Goal: Navigation & Orientation: Find specific page/section

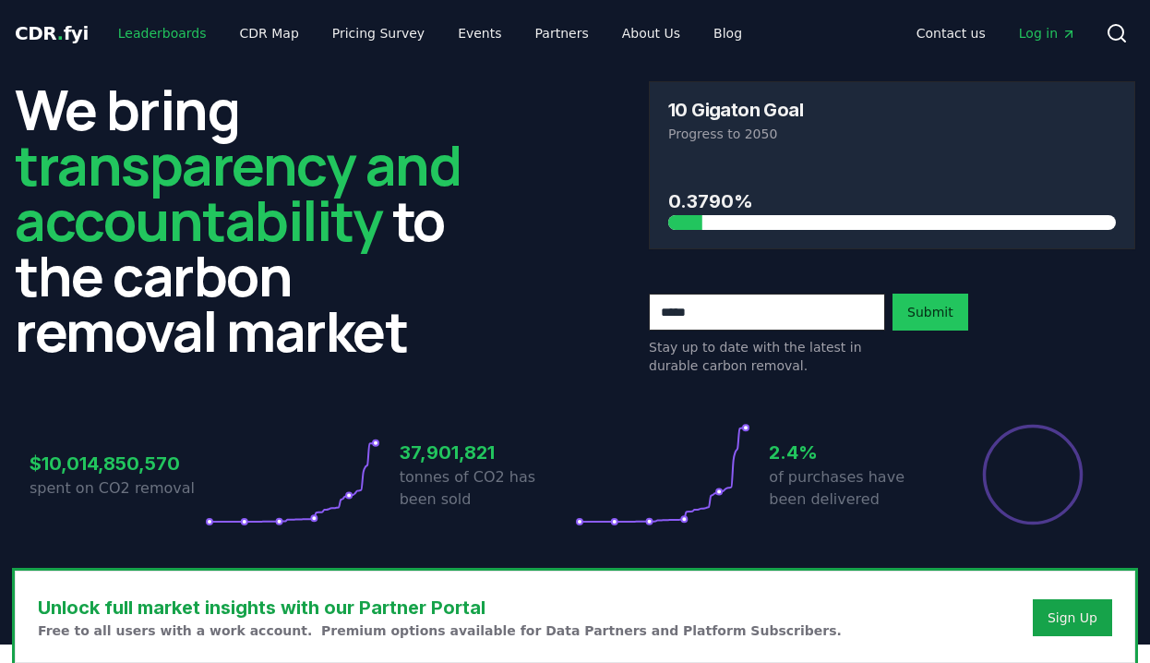
click at [167, 26] on link "Leaderboards" at bounding box center [162, 33] width 118 height 33
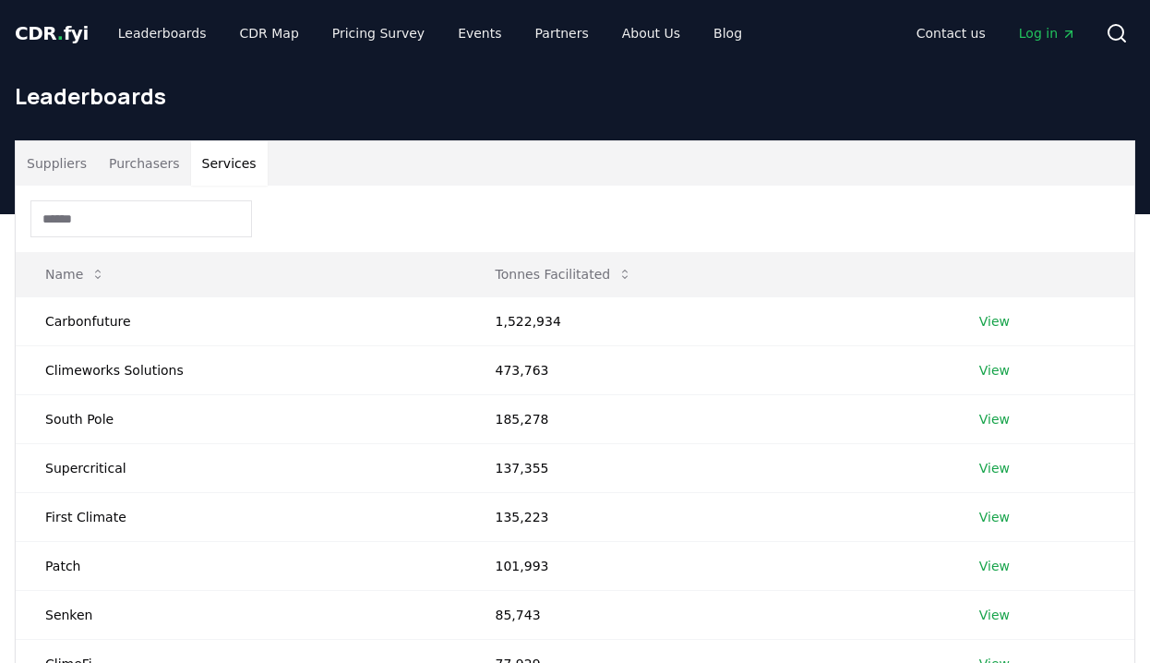
click at [227, 167] on button "Services" at bounding box center [229, 163] width 77 height 44
